Goal: Task Accomplishment & Management: Manage account settings

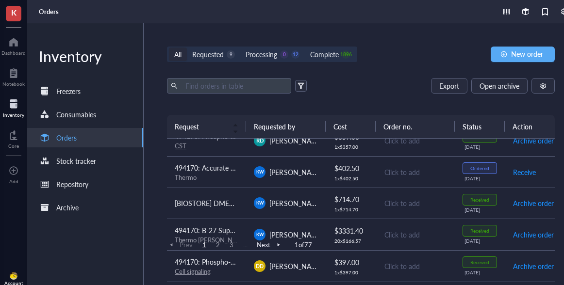
scroll to position [644, 0]
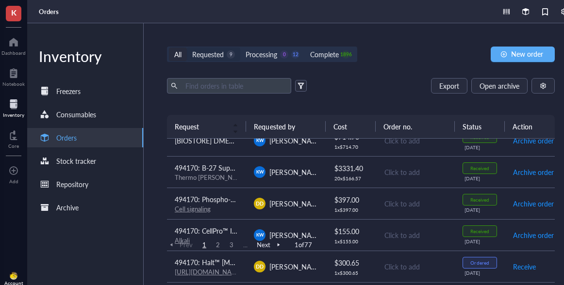
click at [222, 54] on div "Requested" at bounding box center [208, 54] width 32 height 11
click at [187, 48] on input "Requested 9" at bounding box center [187, 48] width 0 height 0
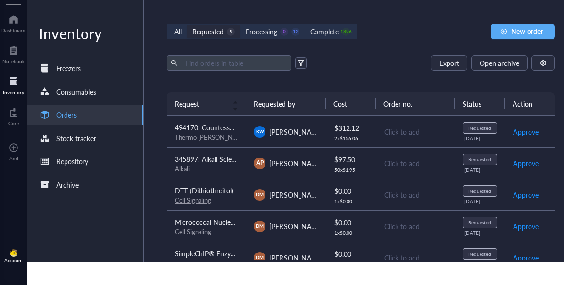
scroll to position [140, 0]
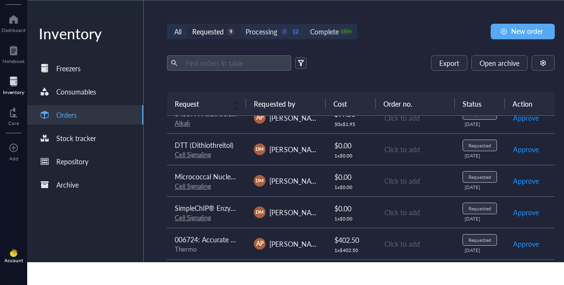
click at [228, 236] on span "006724: Accurate Chemical AquaClean, Microbiocidal Additive, 250mL" at bounding box center [281, 240] width 212 height 10
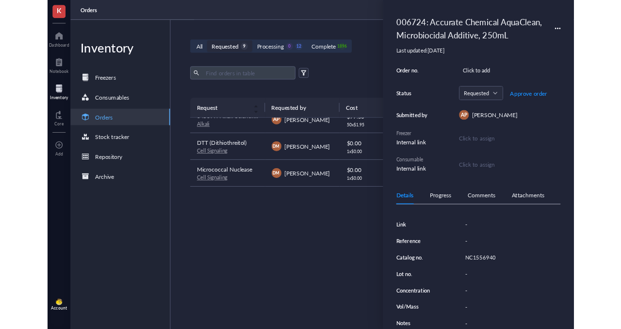
scroll to position [81, 0]
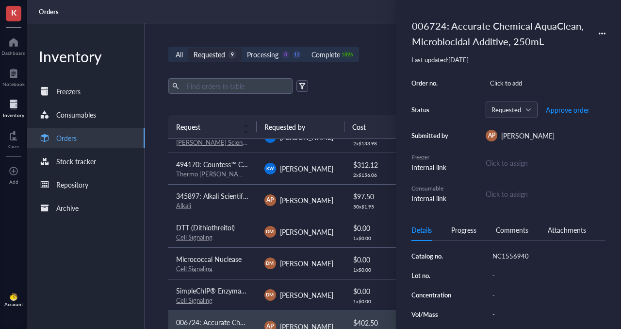
click at [515, 252] on div "Details Progress Comments Attachments Grant ID - Quantity 1 Unit cost $ 402.50 …" at bounding box center [509, 274] width 194 height 110
click at [506, 253] on div "NC1556940" at bounding box center [546, 256] width 117 height 14
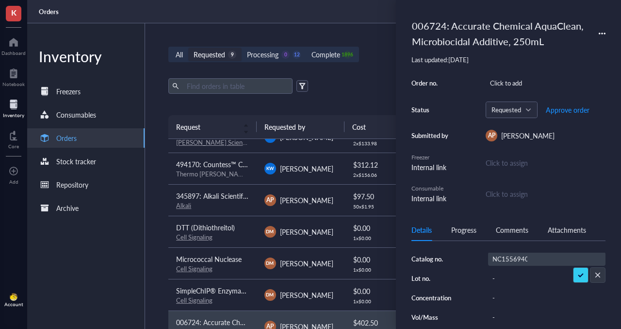
scroll to position [0, 2]
click at [504, 256] on input "NC1556940" at bounding box center [510, 258] width 43 height 13
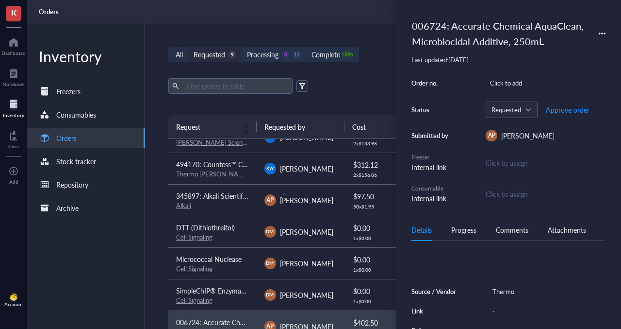
scroll to position [0, 0]
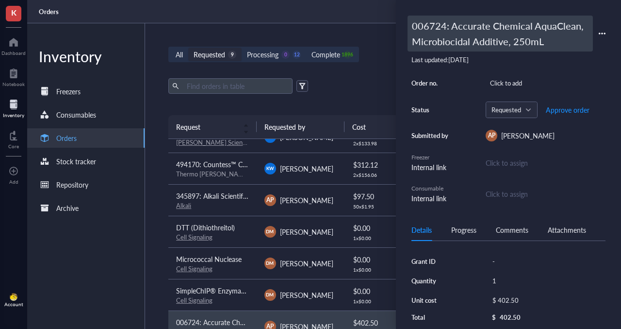
click at [441, 38] on div "006724: Accurate Chemical AquaClean, Microbiocidal Additive, 250mL" at bounding box center [500, 34] width 185 height 36
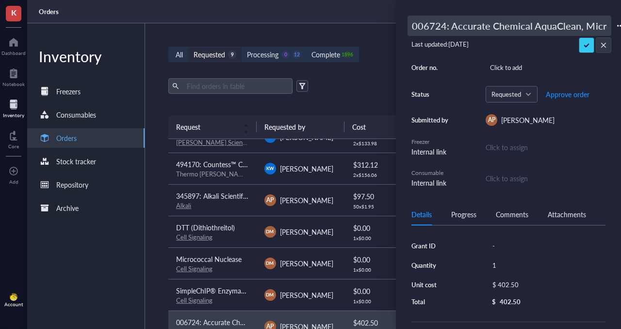
click at [401, 26] on div "006724: Accurate Chemical AquaClean, Microbiocidal Additive, 250mL Last updated…" at bounding box center [508, 164] width 225 height 329
click at [424, 26] on input "006724: Accurate Chemical AquaClean, Microbiocidal Additive, 250mL" at bounding box center [509, 25] width 203 height 19
type input "494170: Accurate Chemical AquaClean, Microbiocidal Additive, 250mL"
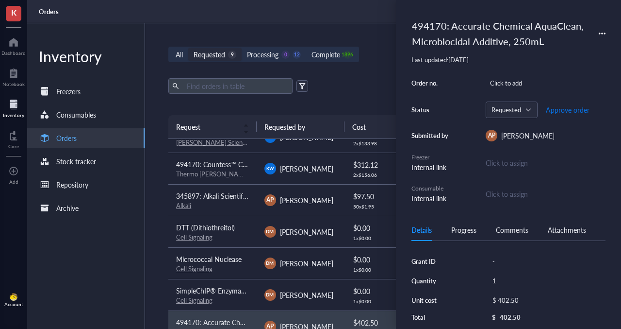
click at [562, 109] on span "Approve order" at bounding box center [568, 110] width 44 height 8
click at [556, 111] on span "Place order" at bounding box center [560, 110] width 33 height 8
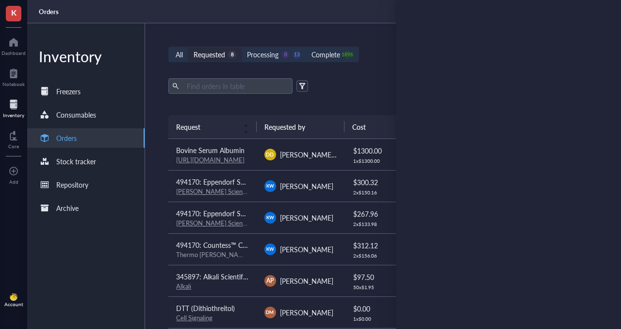
click at [242, 196] on td "494170: Eppendorf Serological Pipettes (10mL), Case of 400 [PERSON_NAME] Scient…" at bounding box center [212, 186] width 88 height 32
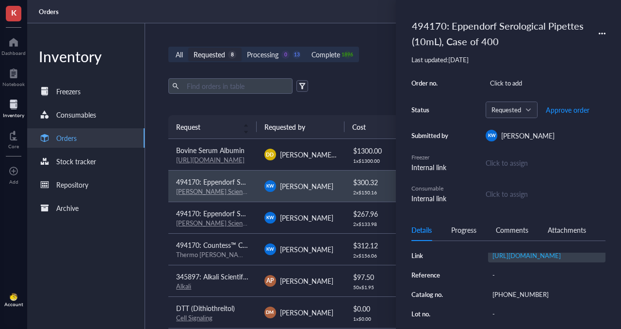
scroll to position [135, 0]
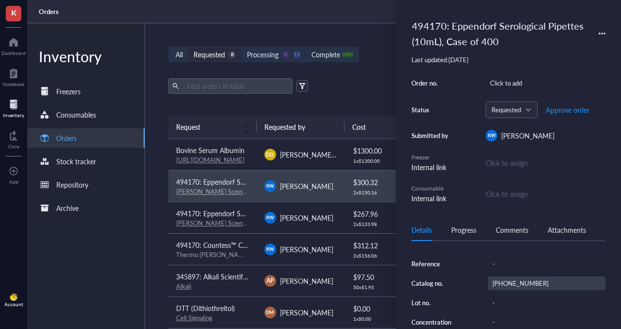
click at [511, 285] on div "[PHONE_NUMBER]" at bounding box center [546, 283] width 117 height 14
click at [508, 285] on input "[PHONE_NUMBER]" at bounding box center [512, 283] width 47 height 13
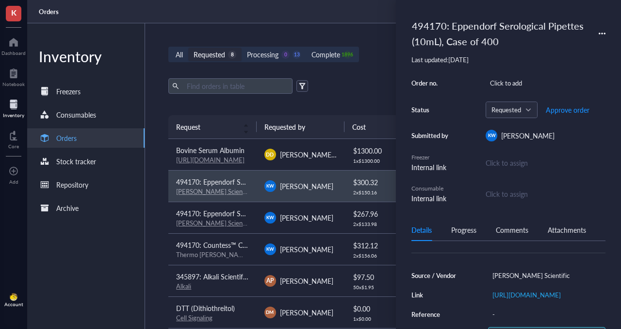
scroll to position [0, 0]
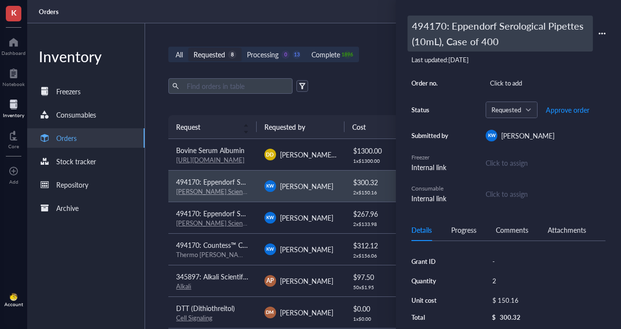
click at [424, 36] on div "494170: Eppendorf Serological Pipettes (10mL), Case of 400" at bounding box center [500, 34] width 185 height 36
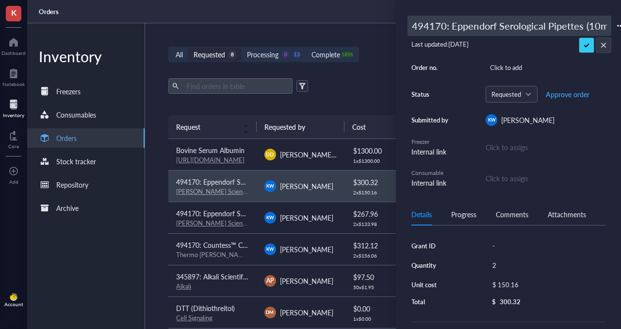
scroll to position [0, 64]
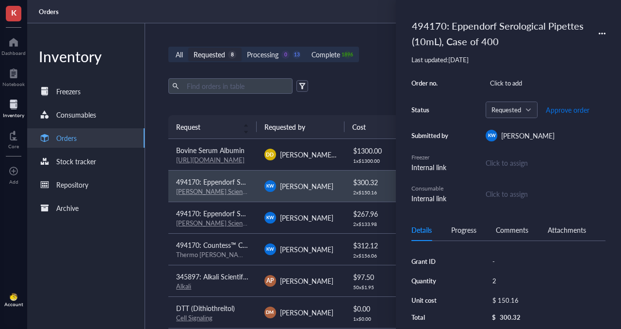
click at [560, 92] on div "Order no. Click to add Status Requested Approve order Submitted by [PERSON_NAME…" at bounding box center [509, 139] width 194 height 127
click at [556, 112] on span "Approve order" at bounding box center [568, 110] width 44 height 8
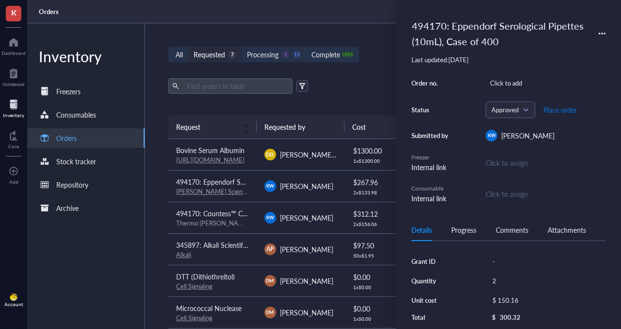
click at [556, 112] on span "Place order" at bounding box center [560, 110] width 33 height 8
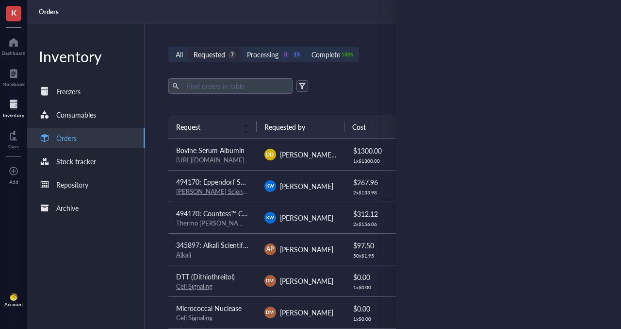
click at [229, 218] on div "Thermo [PERSON_NAME] Scientific" at bounding box center [212, 222] width 72 height 9
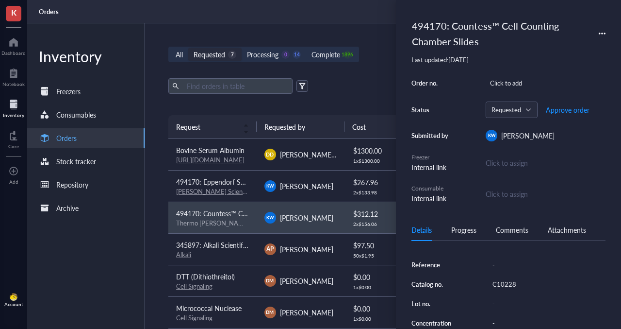
scroll to position [145, 0]
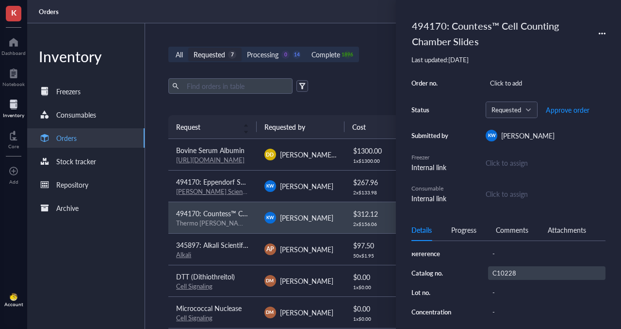
click at [503, 272] on div "C10228" at bounding box center [546, 273] width 117 height 14
click at [503, 272] on input "C10228" at bounding box center [504, 273] width 31 height 13
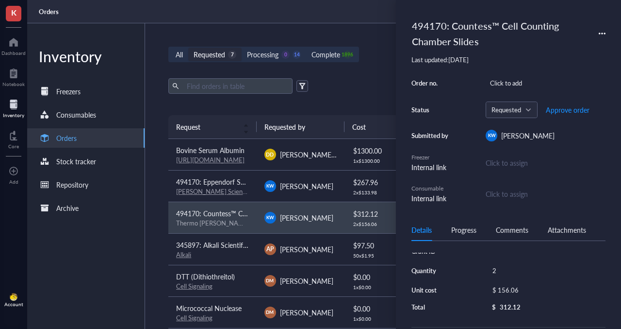
scroll to position [7, 0]
click at [559, 110] on span "Approve order" at bounding box center [568, 110] width 44 height 8
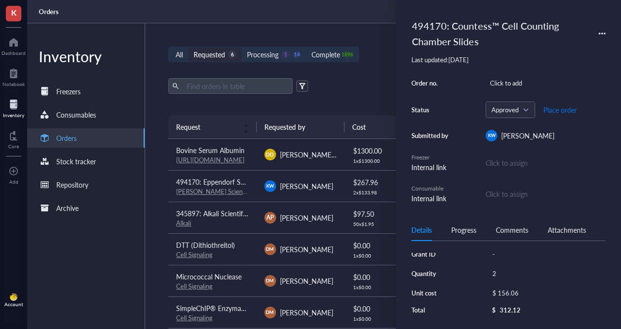
click at [561, 111] on span "Place order" at bounding box center [560, 110] width 33 height 8
click at [262, 191] on td "[PERSON_NAME]" at bounding box center [301, 186] width 88 height 32
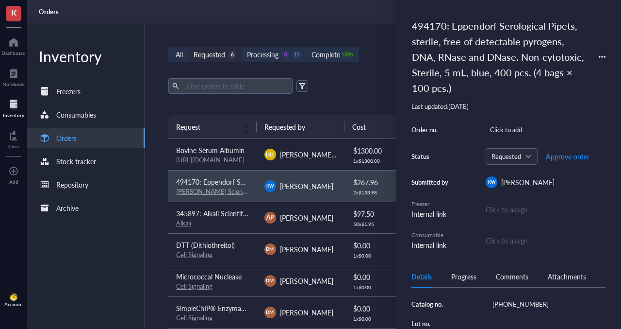
scroll to position [170, 0]
click at [504, 285] on div "[PHONE_NUMBER]" at bounding box center [546, 294] width 117 height 14
click at [504, 285] on input "[PHONE_NUMBER]" at bounding box center [512, 294] width 47 height 13
click at [564, 159] on span "Approve order" at bounding box center [568, 156] width 44 height 8
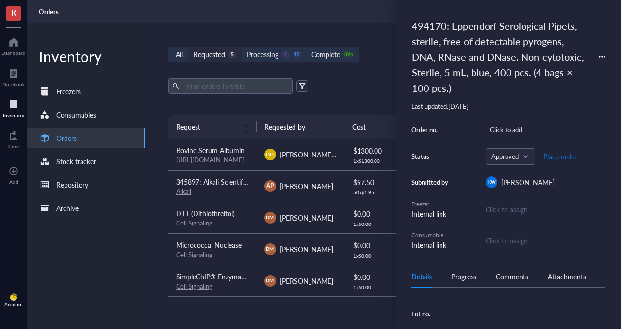
click at [559, 157] on span "Place order" at bounding box center [560, 156] width 33 height 8
click at [259, 51] on div "Processing" at bounding box center [263, 54] width 32 height 11
click at [242, 48] on input "Processing 0 16" at bounding box center [242, 48] width 0 height 0
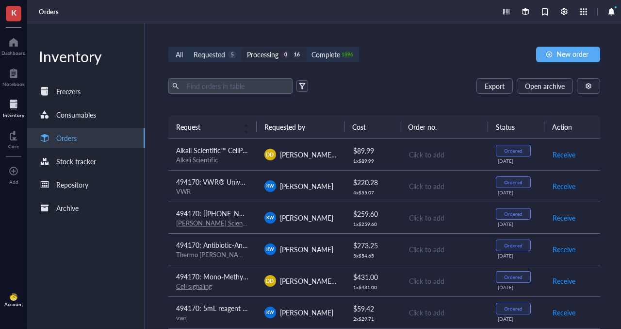
scroll to position [301, 0]
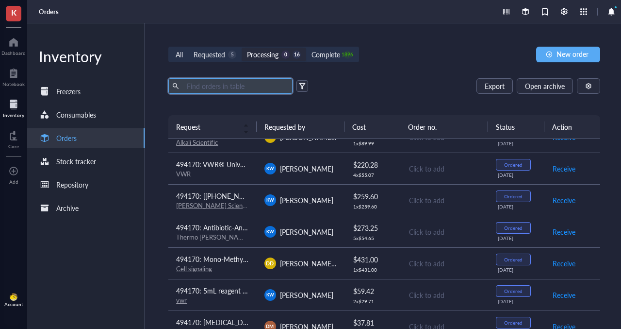
click at [217, 86] on input "text" at bounding box center [236, 86] width 106 height 15
type input "anti"
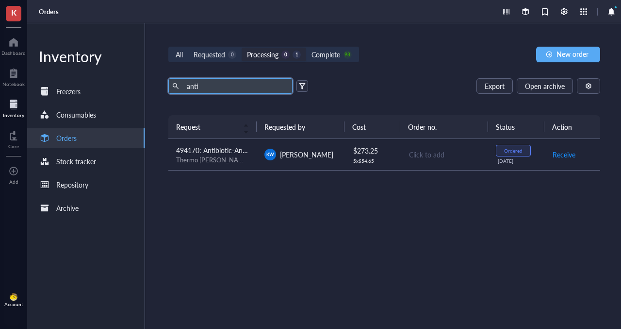
click at [260, 178] on div "Request Requested by Cost Order no. Status Action 494170: Antibiotic-Antimycoti…" at bounding box center [384, 198] width 432 height 167
click at [274, 165] on td "[PERSON_NAME]" at bounding box center [301, 155] width 88 height 32
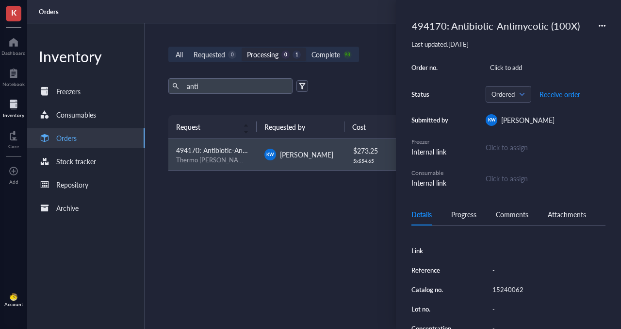
scroll to position [115, 0]
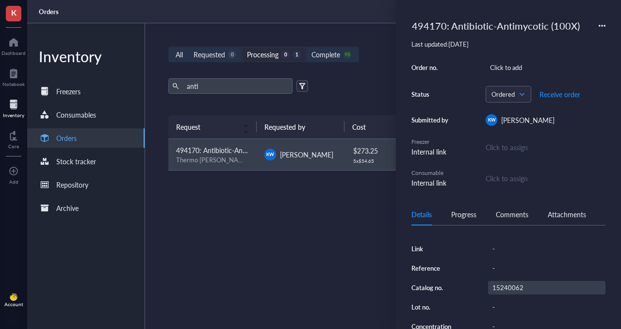
click at [496, 285] on div "15240062" at bounding box center [546, 288] width 117 height 14
click at [503, 285] on input "15240062" at bounding box center [508, 287] width 39 height 13
click at [221, 52] on div "Requested" at bounding box center [210, 54] width 32 height 11
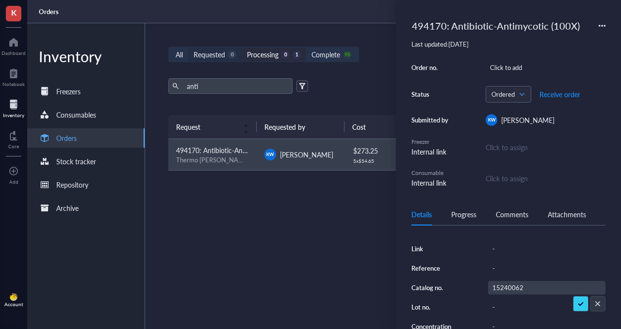
click at [188, 48] on input "Requested 0" at bounding box center [188, 48] width 0 height 0
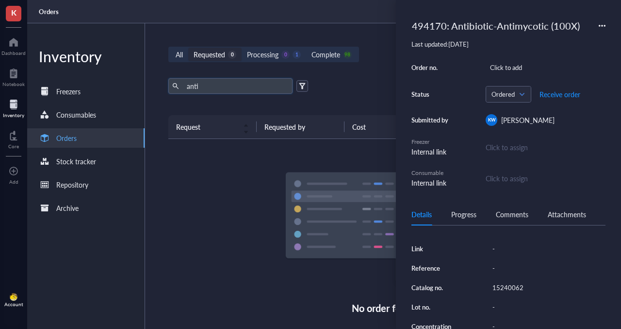
click at [237, 85] on input "anti" at bounding box center [236, 86] width 106 height 15
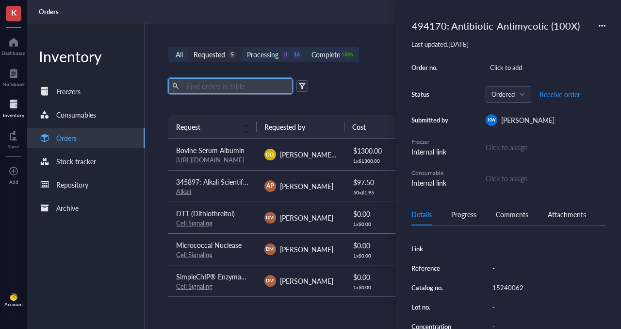
click at [336, 84] on div "Export Open archive" at bounding box center [384, 86] width 432 height 16
click at [225, 195] on div "Alkali" at bounding box center [212, 191] width 72 height 9
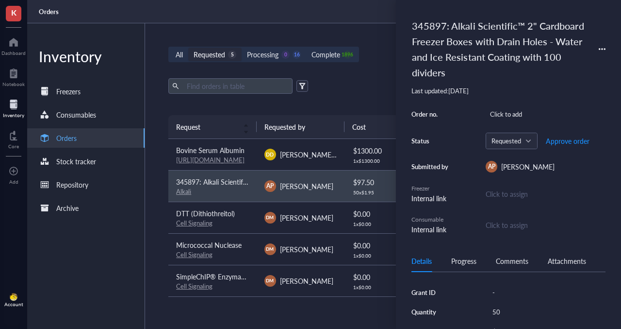
click at [251, 267] on td "SimpleChIP® Enzymatic Cell Lysis Buffers A & [MEDICAL_DATA] Signaling" at bounding box center [212, 281] width 88 height 32
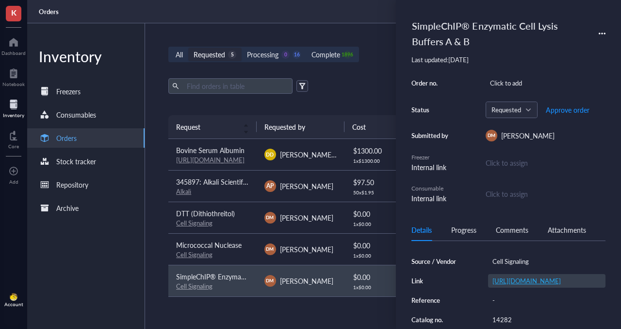
scroll to position [137, 0]
click at [506, 285] on div "14282" at bounding box center [546, 281] width 117 height 14
click at [506, 285] on input "14282" at bounding box center [503, 280] width 29 height 13
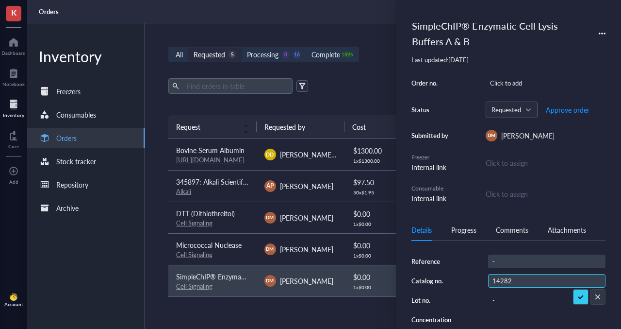
scroll to position [0, 0]
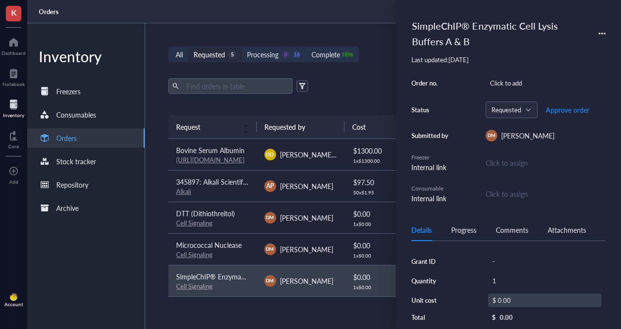
click at [507, 285] on div "$ 0.00" at bounding box center [545, 300] width 114 height 14
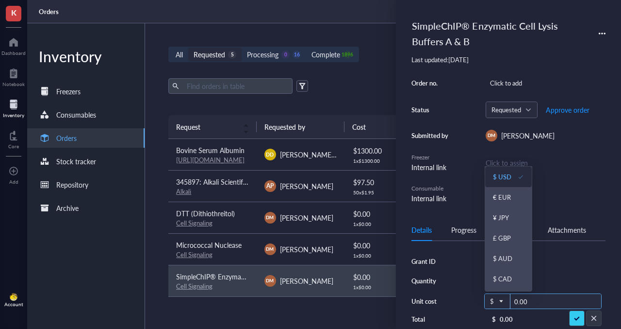
click at [507, 285] on div "$" at bounding box center [497, 301] width 25 height 16
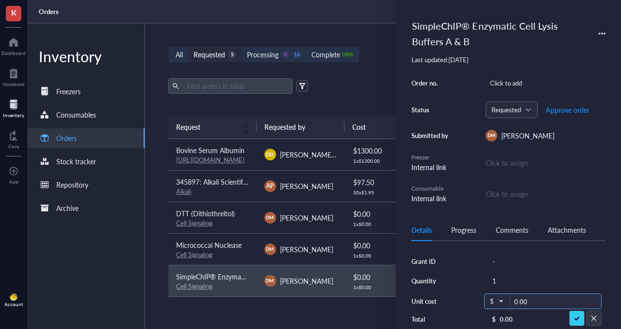
click at [525, 285] on input "0.00" at bounding box center [556, 302] width 91 height 16
type input "93"
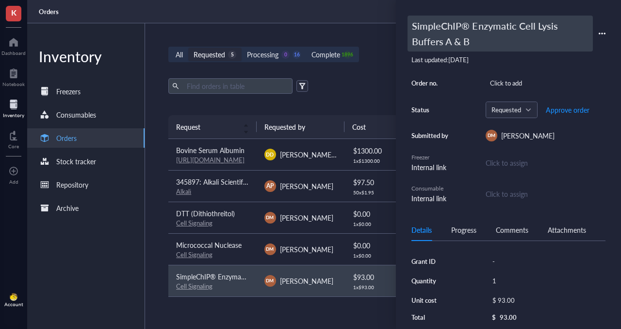
click at [446, 27] on div "SimpleChIP® Enzymatic Cell Lysis Buffers A & B" at bounding box center [500, 34] width 185 height 36
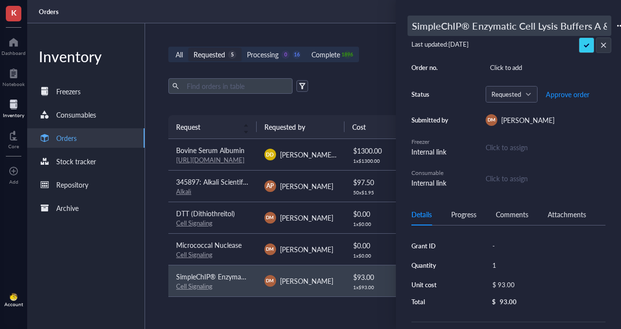
scroll to position [0, 10]
drag, startPoint x: 414, startPoint y: 27, endPoint x: 405, endPoint y: 27, distance: 8.7
click at [405, 27] on div "SimpleChIP® Enzymatic Cell Lysis Buffers A & B Last updated: [DATE] Order no. C…" at bounding box center [508, 164] width 225 height 329
drag, startPoint x: 424, startPoint y: 27, endPoint x: 389, endPoint y: 22, distance: 35.2
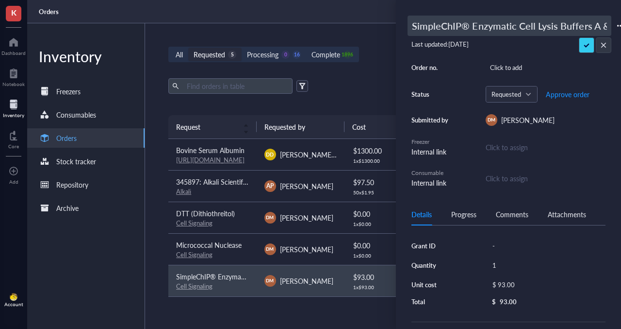
click at [389, 22] on div "K Dashboard Notebook Inventory Core To pick up a draggable item, press the spac…" at bounding box center [310, 164] width 621 height 329
click at [415, 23] on input "SimpleChIP® Enzymatic Cell Lysis Buffers A & B" at bounding box center [509, 25] width 203 height 19
click at [418, 28] on input "S494170: impleChIP® Enzymatic Cell Lysis Buffers A & B" at bounding box center [509, 25] width 203 height 19
click at [450, 24] on input "494170: impleChIP® Enzymatic Cell Lysis Buffers A & B" at bounding box center [509, 25] width 203 height 19
type input "494170: SimpleChIP® Enzymatic Cell Lysis Buffers A & B"
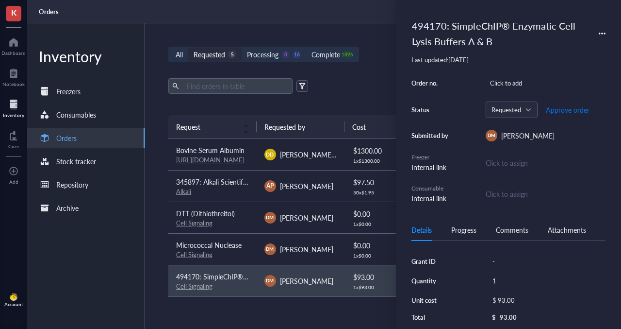
click at [564, 108] on span "Approve order" at bounding box center [568, 110] width 44 height 8
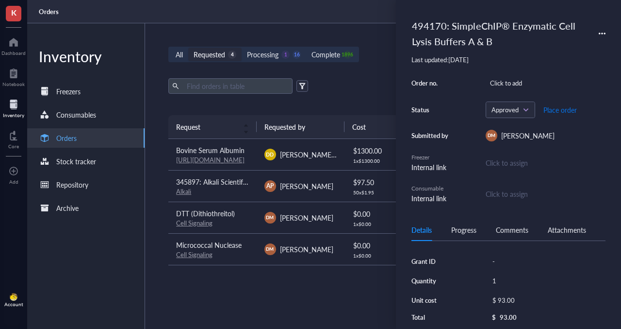
click at [556, 111] on span "Place order" at bounding box center [560, 110] width 33 height 8
click at [302, 244] on div "[PERSON_NAME]" at bounding box center [306, 249] width 53 height 11
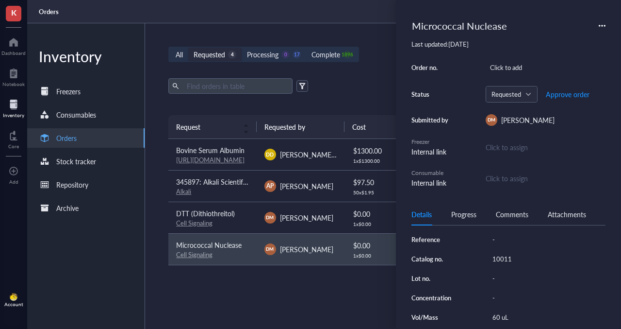
scroll to position [150, 0]
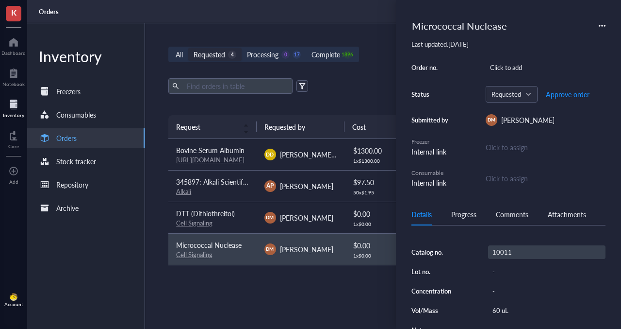
click at [504, 259] on div "10011" at bounding box center [546, 252] width 117 height 14
click at [504, 258] on input "10011" at bounding box center [503, 252] width 29 height 13
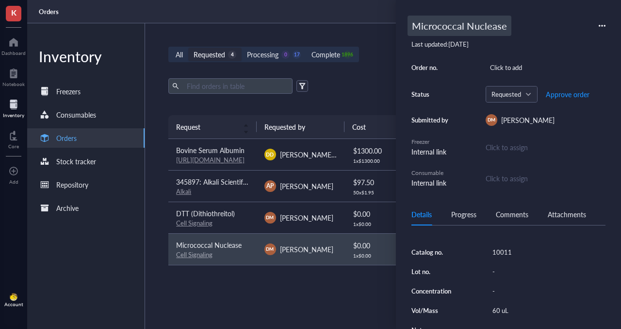
click at [428, 29] on div "Micrococcal Nuclease" at bounding box center [460, 26] width 104 height 20
click at [413, 28] on input "Micrococcal Nuclease" at bounding box center [472, 25] width 128 height 19
type input "494170: Micrococcal Nuclease"
click at [564, 91] on span "Approve order" at bounding box center [568, 94] width 44 height 8
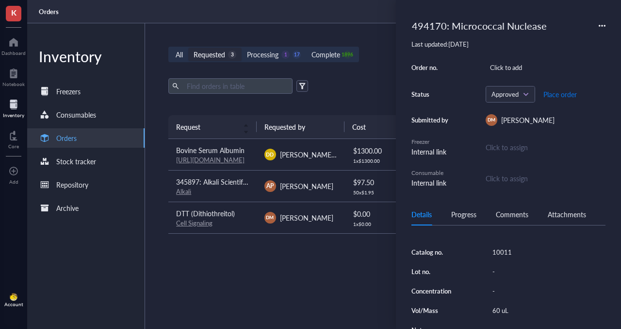
click at [560, 96] on span "Place order" at bounding box center [560, 94] width 33 height 8
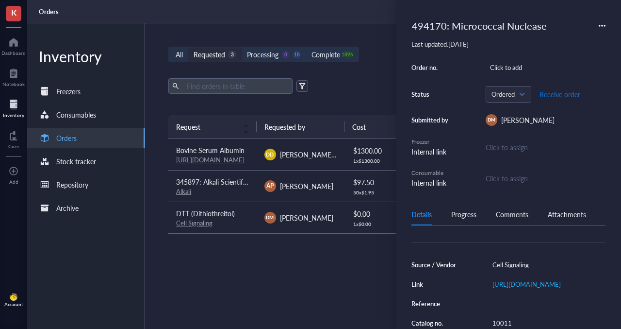
scroll to position [0, 0]
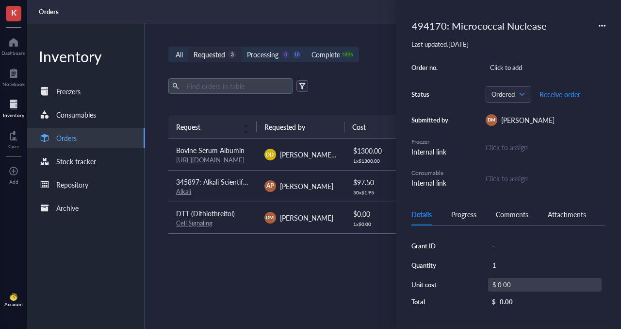
click at [506, 285] on div "$ 0.00" at bounding box center [545, 285] width 114 height 14
click at [528, 285] on input "0.00" at bounding box center [556, 286] width 91 height 16
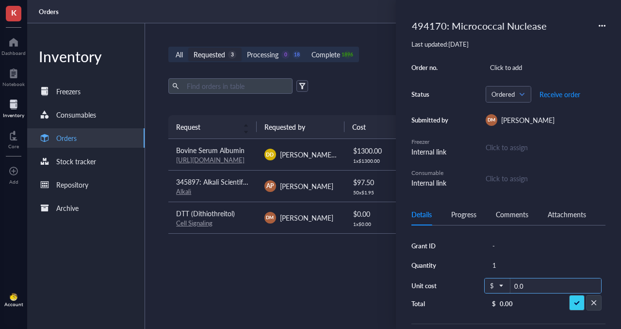
type input "0"
type input "80"
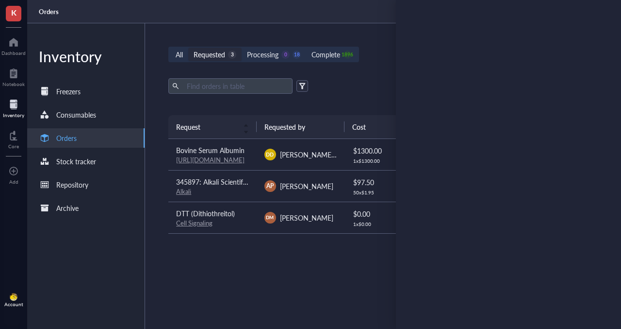
click at [278, 213] on div "[PERSON_NAME]" at bounding box center [301, 218] width 72 height 12
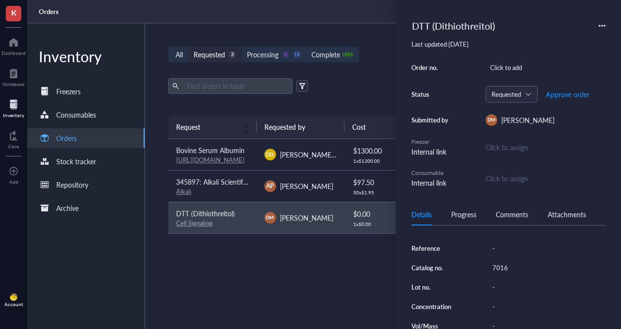
scroll to position [137, 0]
click at [497, 271] on div "7016" at bounding box center [546, 265] width 117 height 14
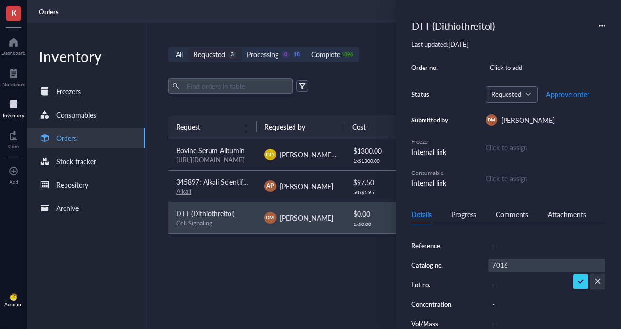
click at [501, 271] on input "7016" at bounding box center [503, 265] width 29 height 13
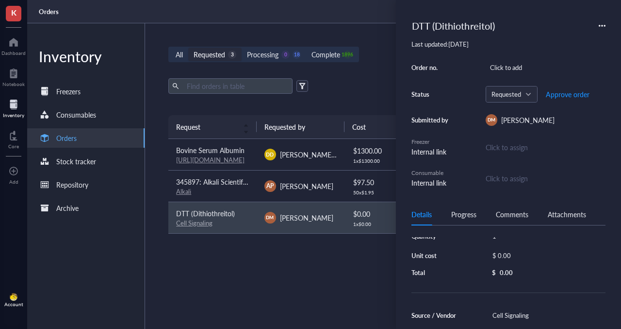
scroll to position [11, 0]
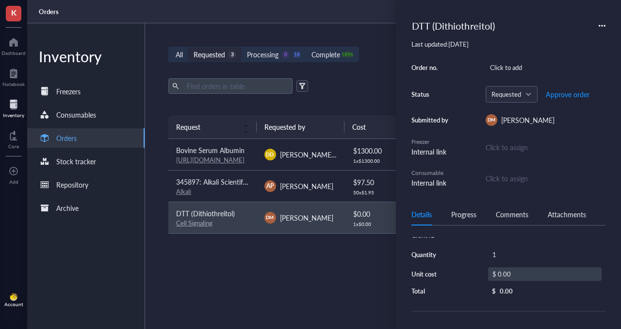
click at [507, 271] on div "$ 0.00" at bounding box center [545, 274] width 114 height 14
drag, startPoint x: 532, startPoint y: 274, endPoint x: 503, endPoint y: 272, distance: 28.7
click at [504, 273] on div "$ 0.00" at bounding box center [542, 275] width 117 height 16
type input "8"
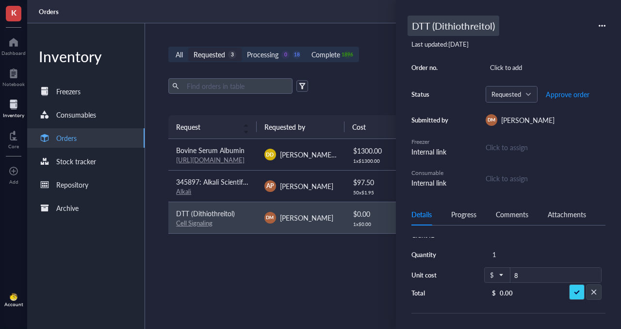
click at [419, 24] on div "DTT (Dithiothreitol)" at bounding box center [454, 26] width 92 height 20
click at [413, 26] on input "DTT (Dithiothreitol)" at bounding box center [472, 25] width 128 height 19
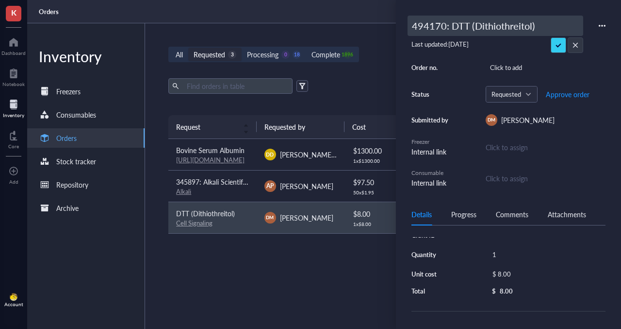
type input "494170: DTT (Dithiothreitol)"
click at [518, 273] on div "$ 8.00" at bounding box center [545, 274] width 114 height 14
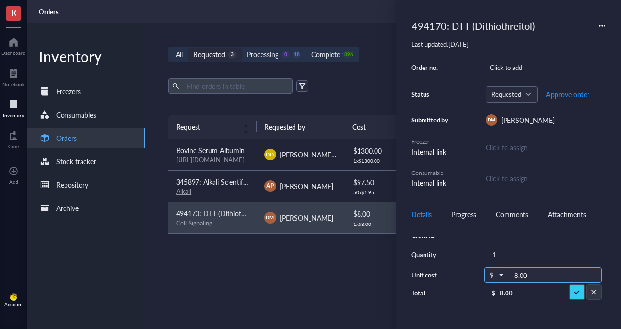
drag, startPoint x: 535, startPoint y: 275, endPoint x: 495, endPoint y: 275, distance: 40.3
click at [496, 275] on div "$ 8.00" at bounding box center [542, 275] width 117 height 16
type input "55"
click at [559, 91] on span "Approve order" at bounding box center [568, 94] width 44 height 8
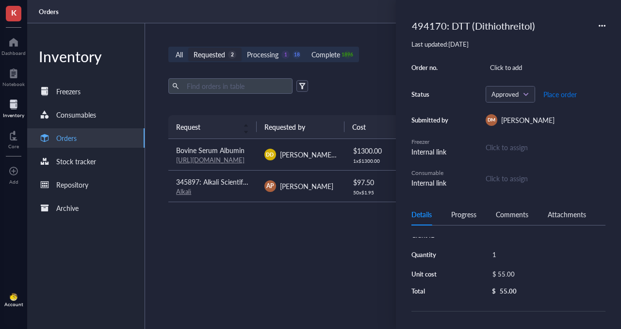
click at [561, 95] on span "Place order" at bounding box center [560, 94] width 33 height 8
click at [225, 160] on link "[URL][DOMAIN_NAME]" at bounding box center [210, 159] width 68 height 9
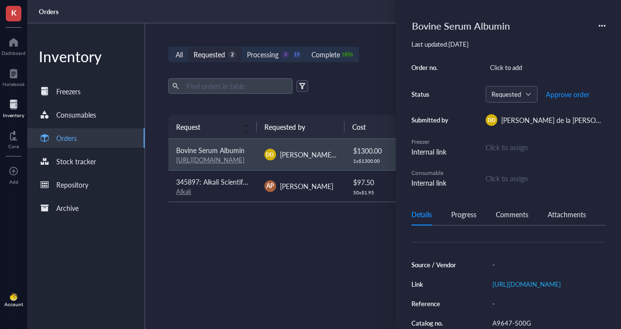
scroll to position [144, 0]
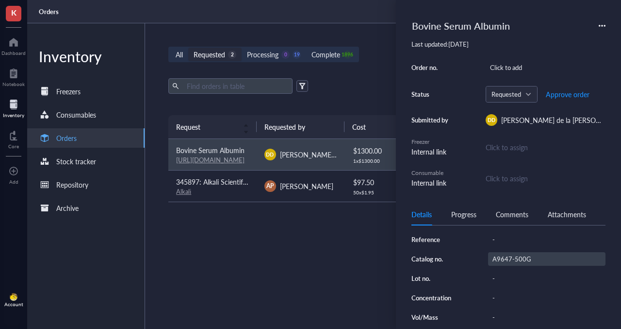
click at [514, 265] on div "A9647-500G" at bounding box center [546, 259] width 117 height 14
click at [510, 265] on input "A9647-500G" at bounding box center [512, 258] width 47 height 13
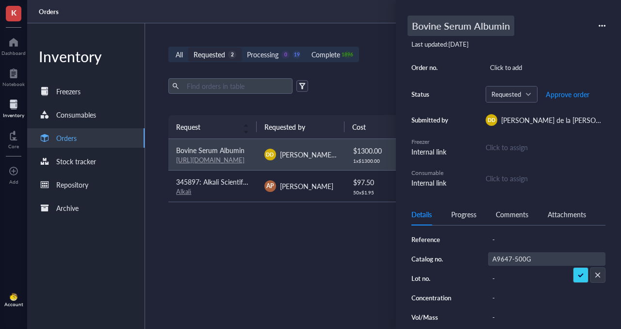
click at [424, 27] on div "Bovine Serum Albumin" at bounding box center [461, 26] width 107 height 20
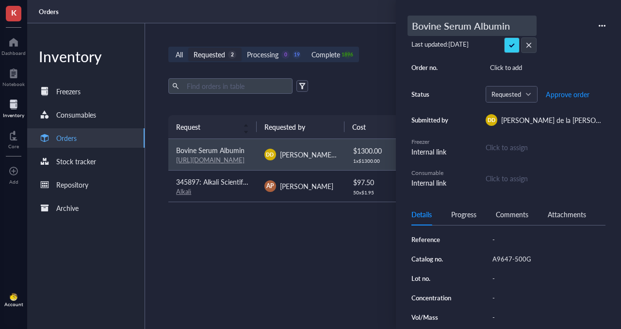
click at [415, 27] on input "Bovine Serum Albumin" at bounding box center [472, 25] width 128 height 19
type input "494170: Bovine Serum Albumin"
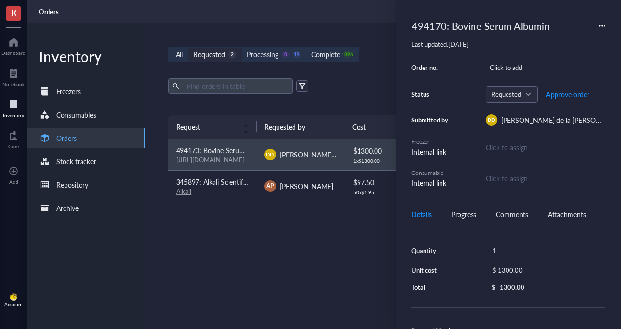
scroll to position [0, 0]
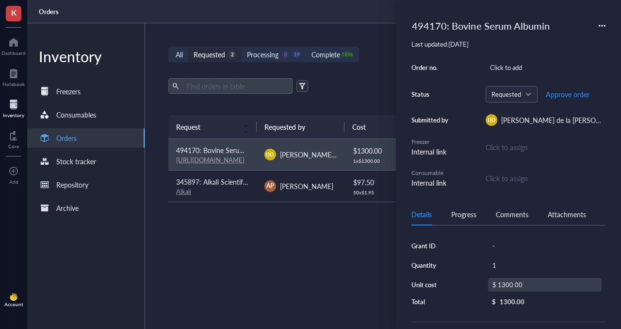
click at [508, 285] on div "$ 1300.00" at bounding box center [545, 285] width 114 height 14
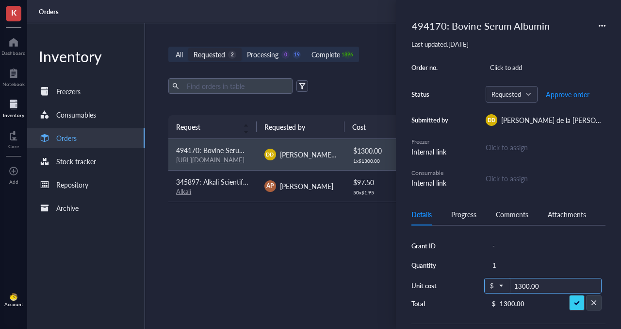
drag, startPoint x: 551, startPoint y: 284, endPoint x: 465, endPoint y: 279, distance: 86.1
click at [466, 279] on div "Grant ID - Quantity 1 Unit cost $ 1300.00 Total $ 1300.00" at bounding box center [509, 273] width 194 height 69
type input "1196"
click at [559, 91] on span "Approve order" at bounding box center [568, 94] width 44 height 8
click at [559, 93] on span "Approve order" at bounding box center [568, 94] width 44 height 8
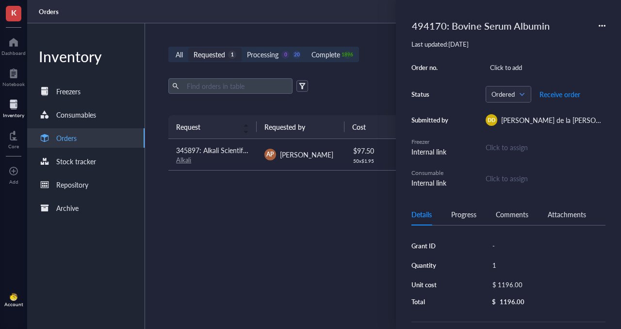
click at [231, 101] on div "Export Open archive Requester Requested on Source / Vendor Last updated" at bounding box center [384, 96] width 432 height 37
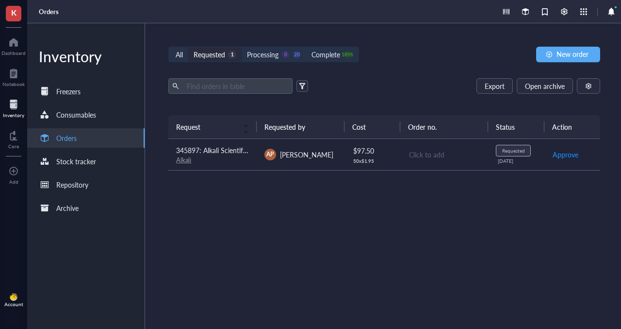
click at [222, 154] on span "345897: Alkali Scientific™ 2" Cardboard Freezer Boxes with Drain Holes - Water …" at bounding box center [361, 150] width 371 height 10
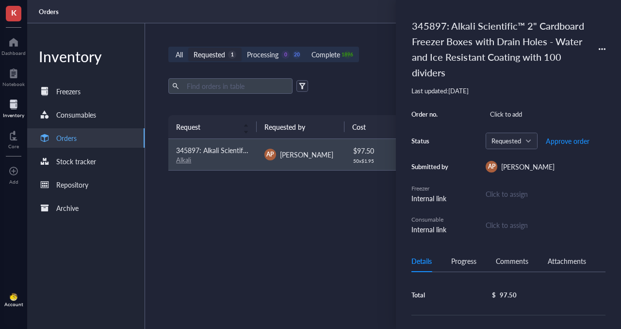
scroll to position [54, 0]
click at [467, 128] on div "Order no. Click to add Status Requested Approve order Submitted by AP [PERSON_N…" at bounding box center [509, 170] width 194 height 127
